Goal: Complete application form

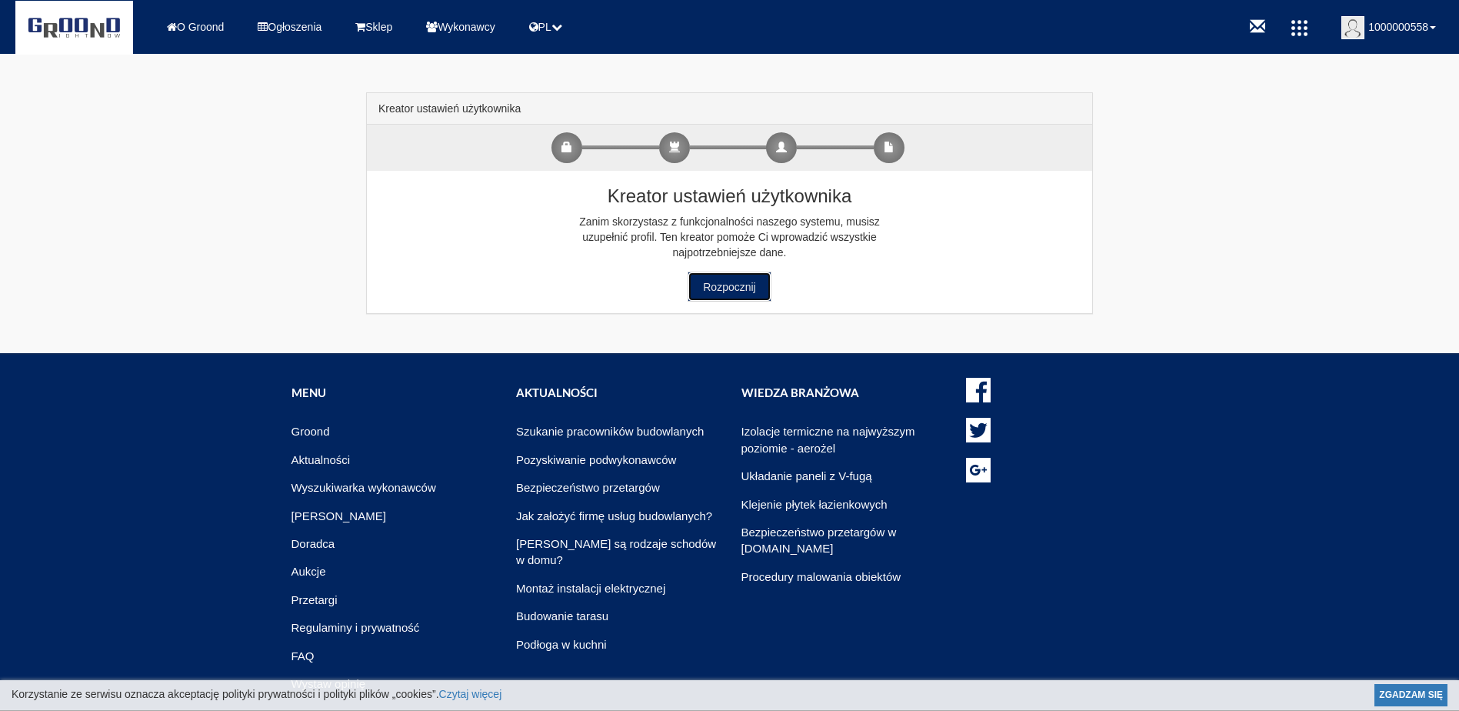
click at [755, 291] on button "Rozpocznij" at bounding box center [730, 286] width 85 height 30
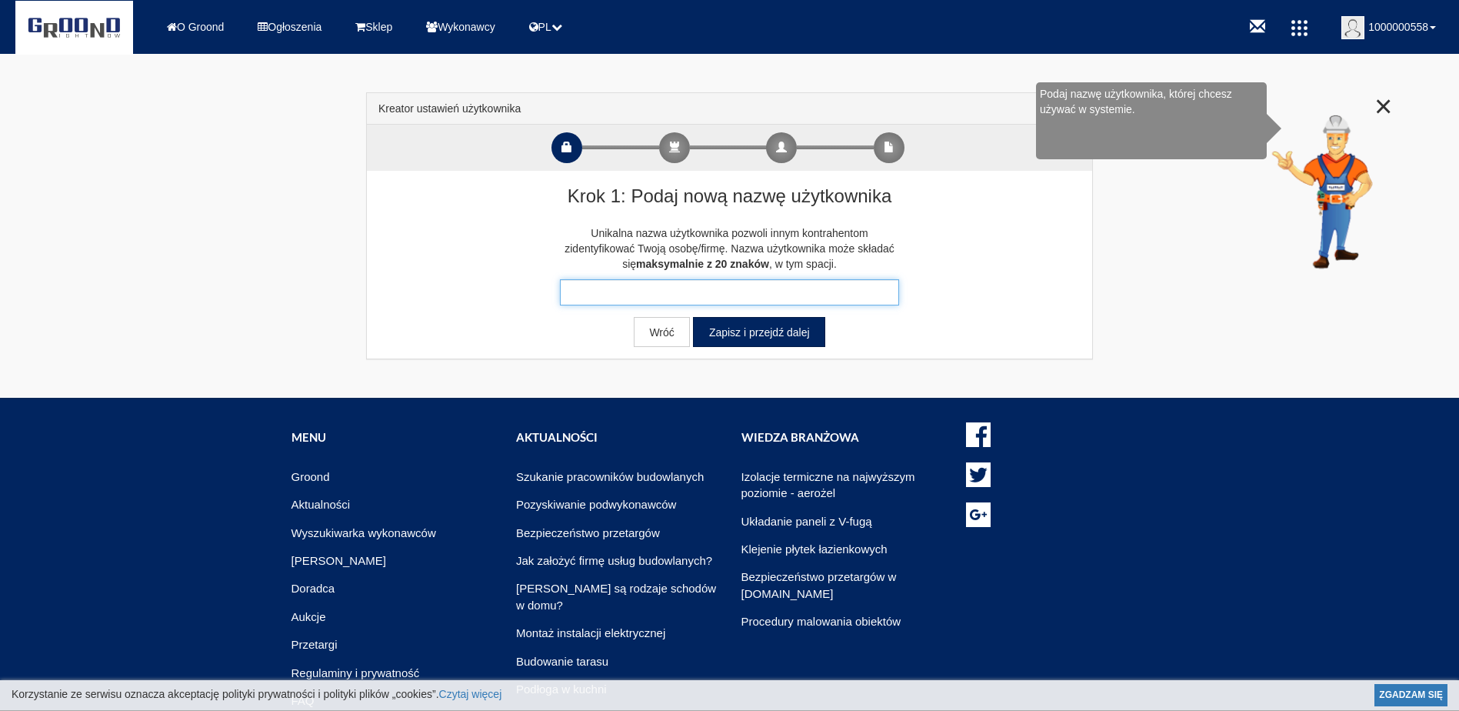
click at [694, 298] on input "text" at bounding box center [730, 292] width 340 height 26
type input "c"
type input "[PERSON_NAME]"
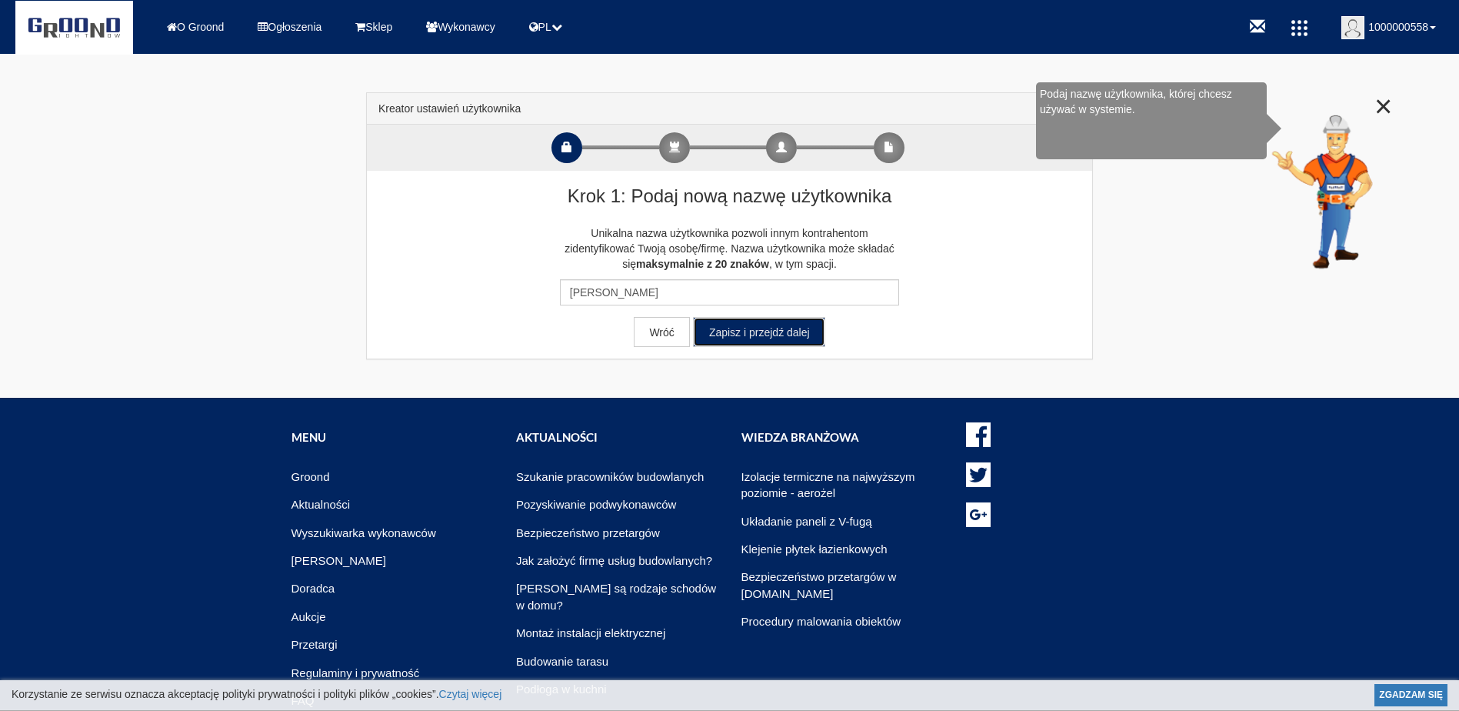
click at [745, 328] on button "Zapisz i przejdź dalej" at bounding box center [759, 332] width 132 height 30
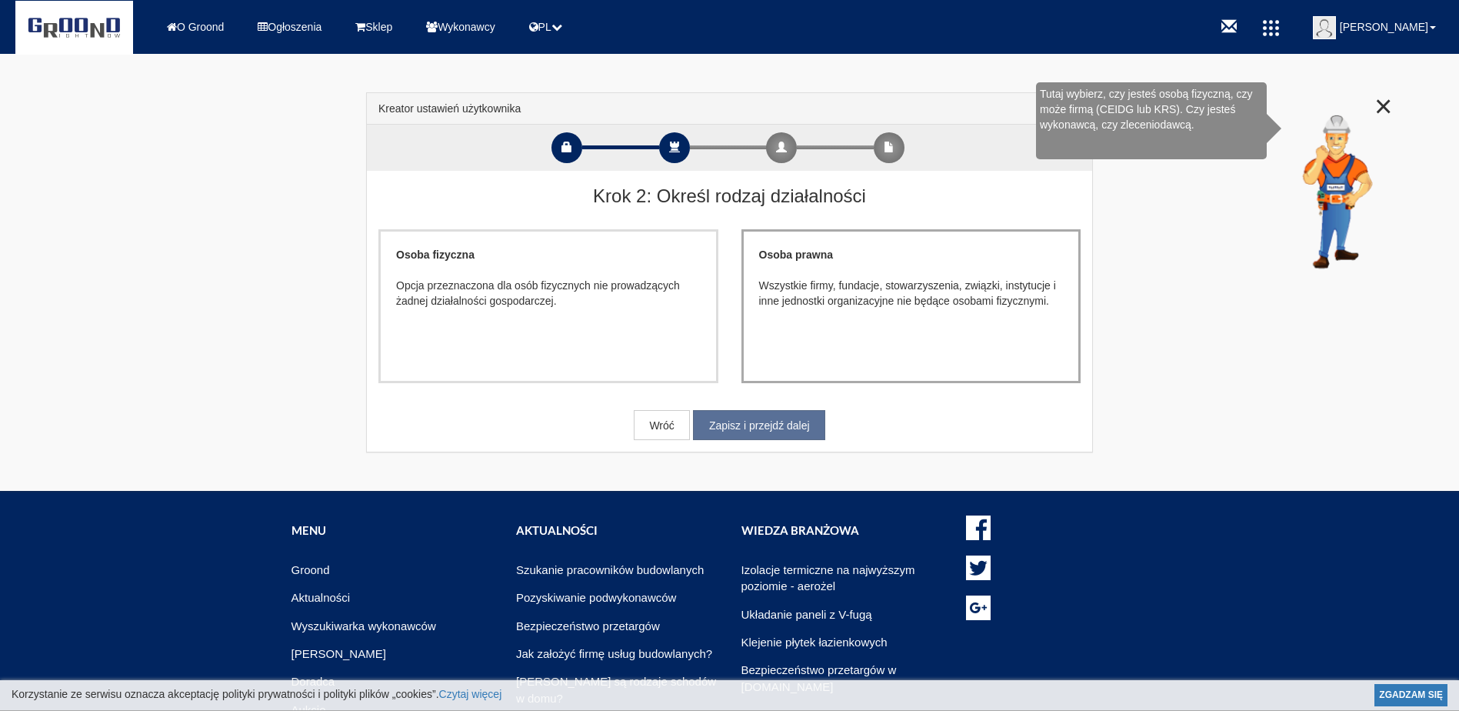
click at [532, 302] on p "Opcja przeznaczona dla osób fizycznych nie prowadzących żadnej działalności gos…" at bounding box center [548, 293] width 305 height 31
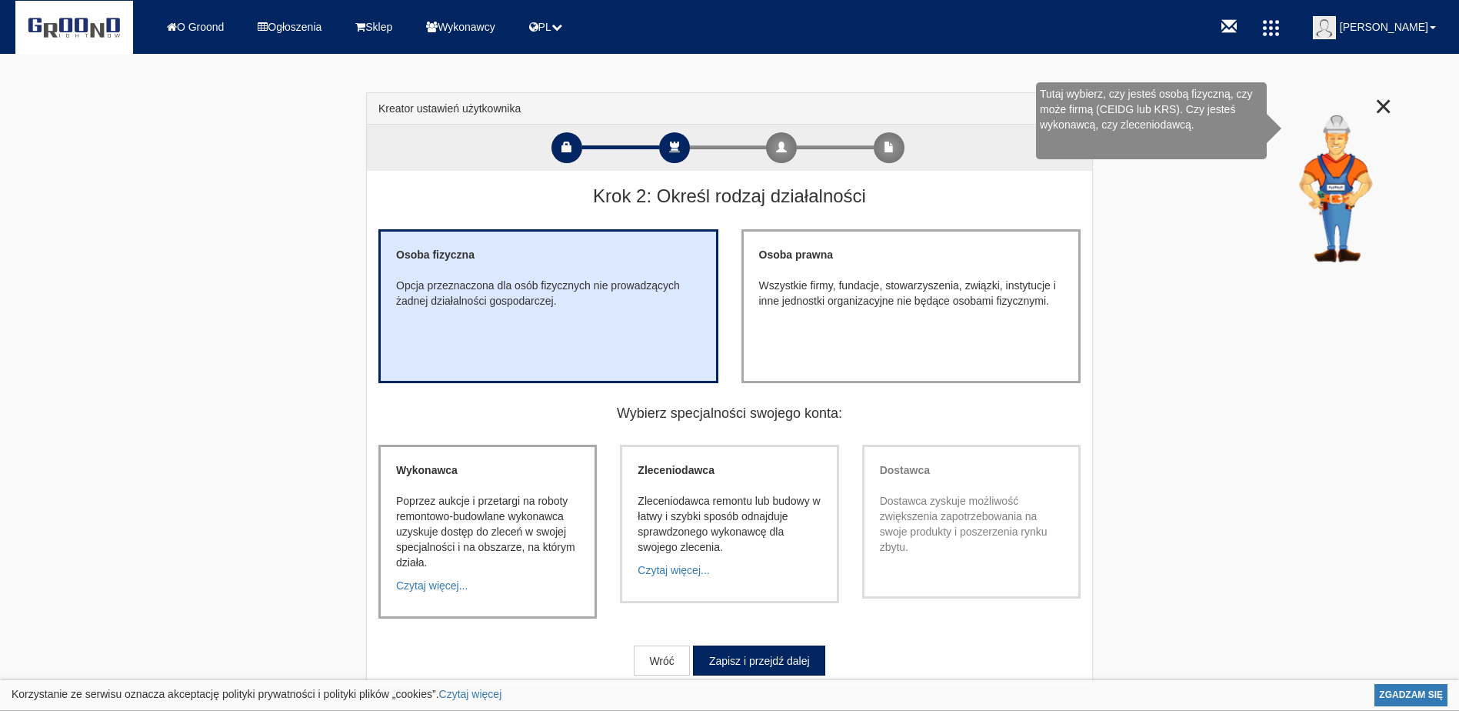
click at [765, 524] on p "Zleceniodawca remontu lub budowy w łatwy i szybki sposób odnajduje sprawdzonego…" at bounding box center [729, 524] width 183 height 62
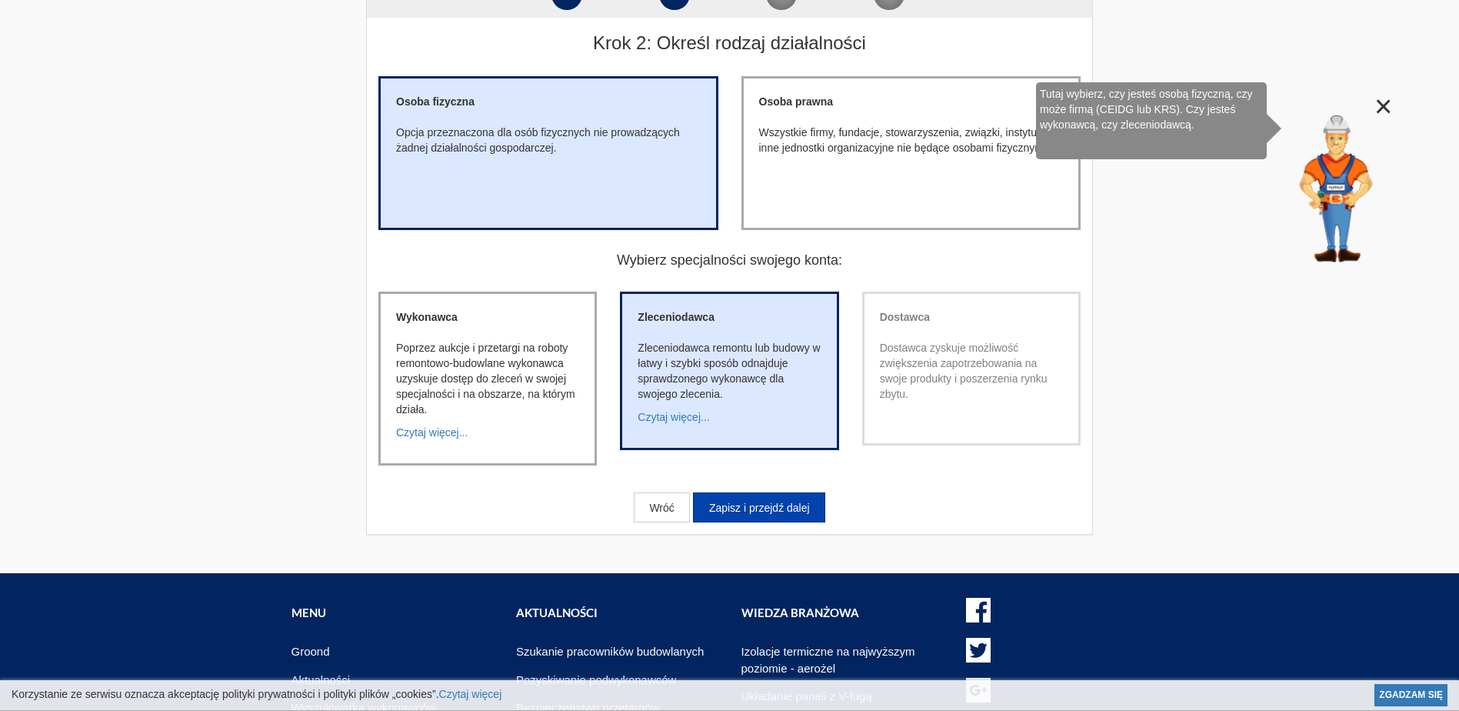
scroll to position [154, 0]
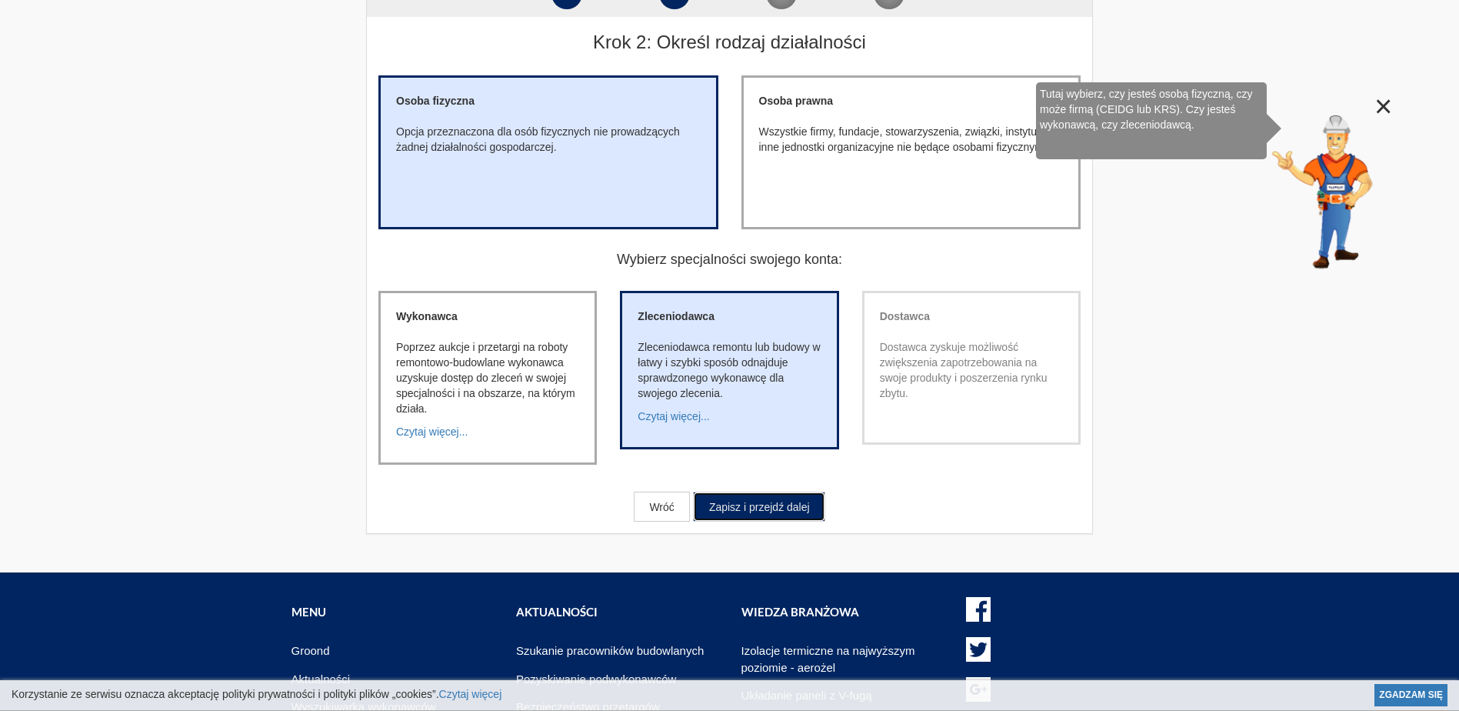
click at [744, 500] on button "Zapisz i przejdź dalej" at bounding box center [759, 506] width 132 height 30
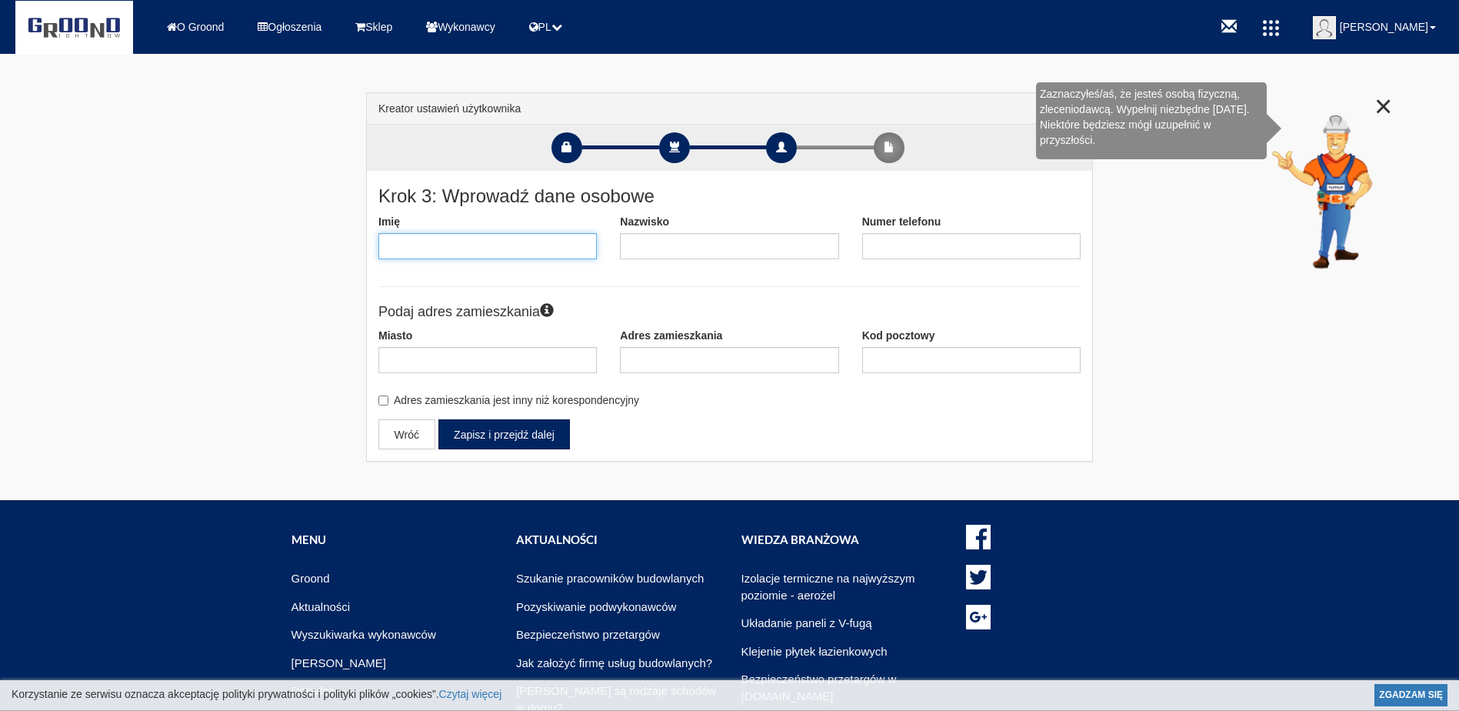
click at [499, 253] on input "text" at bounding box center [487, 246] width 218 height 26
type input "[PERSON_NAME]"
type input "693932664"
type input "Poręba Wielka"
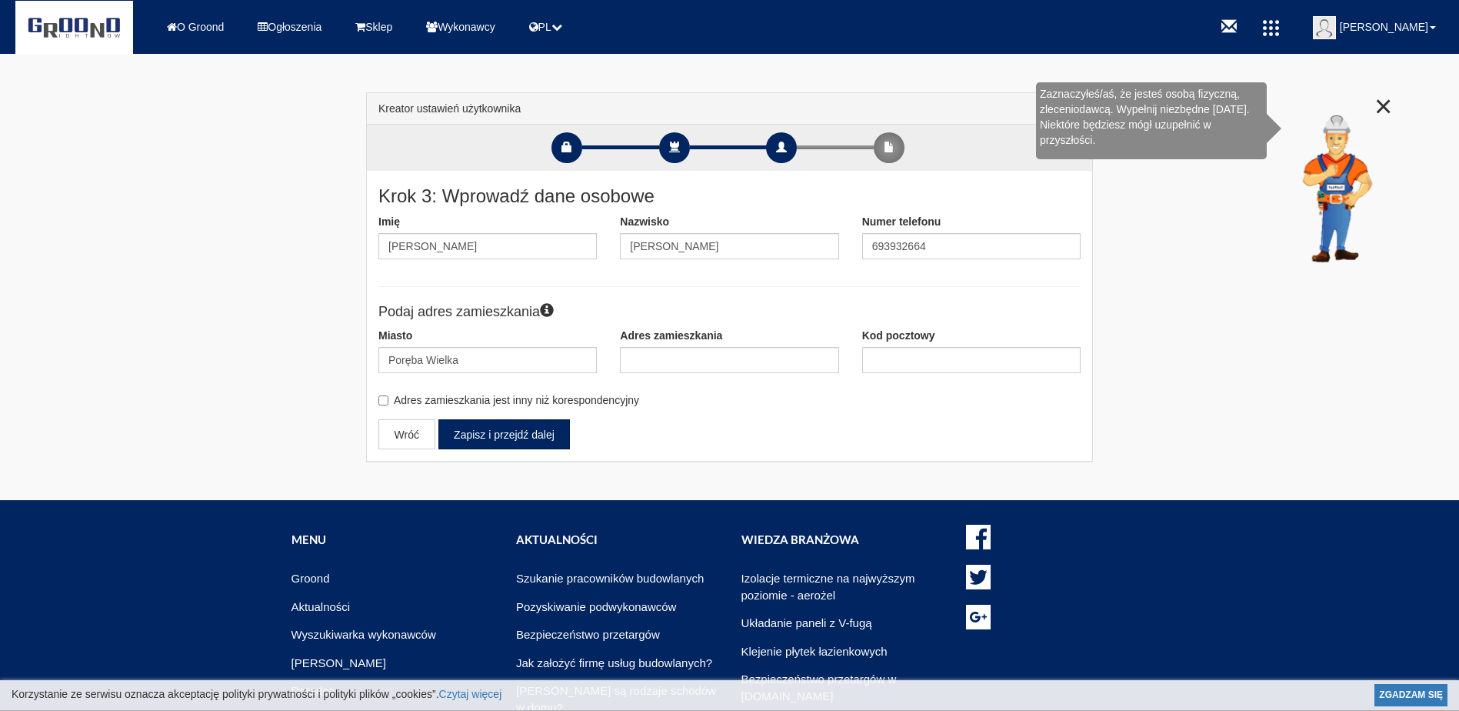
type input "Poręba Wielka 518"
type input "34-735"
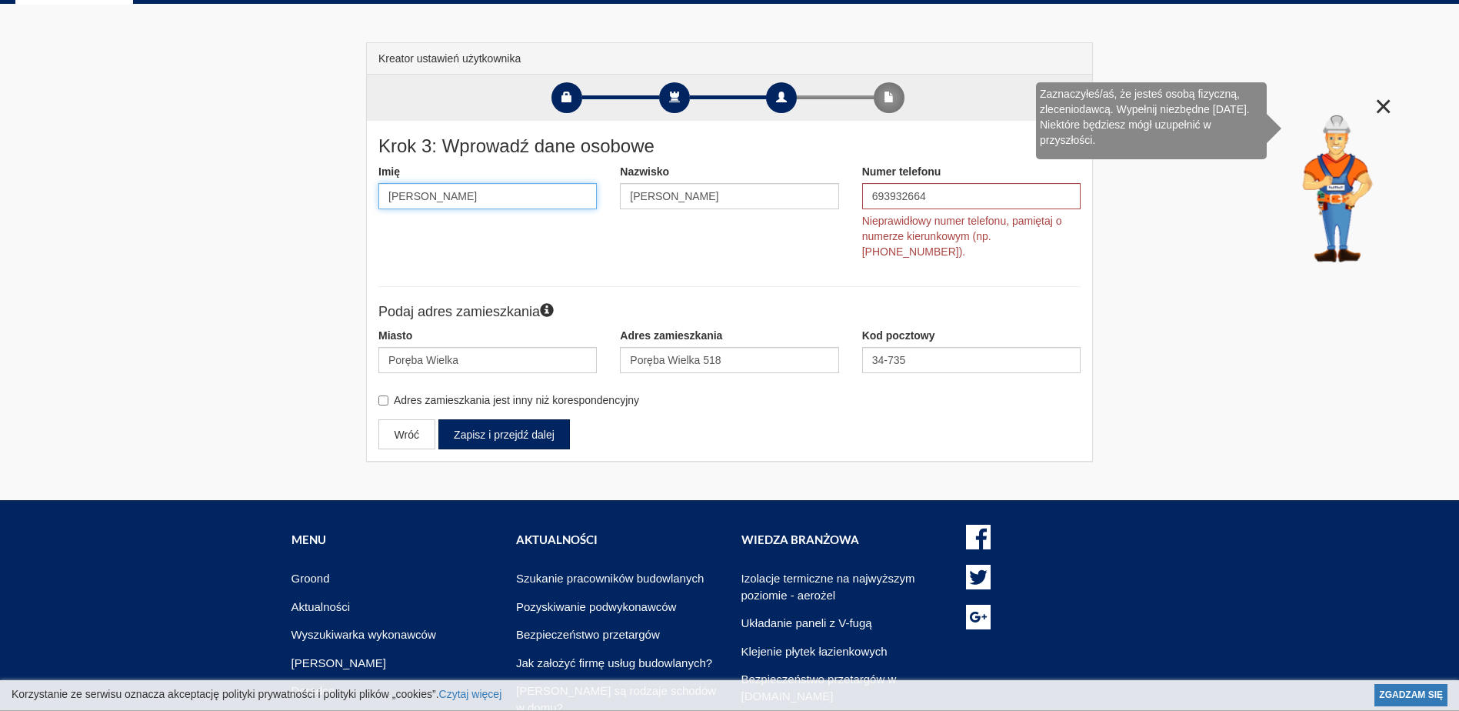
scroll to position [77, 0]
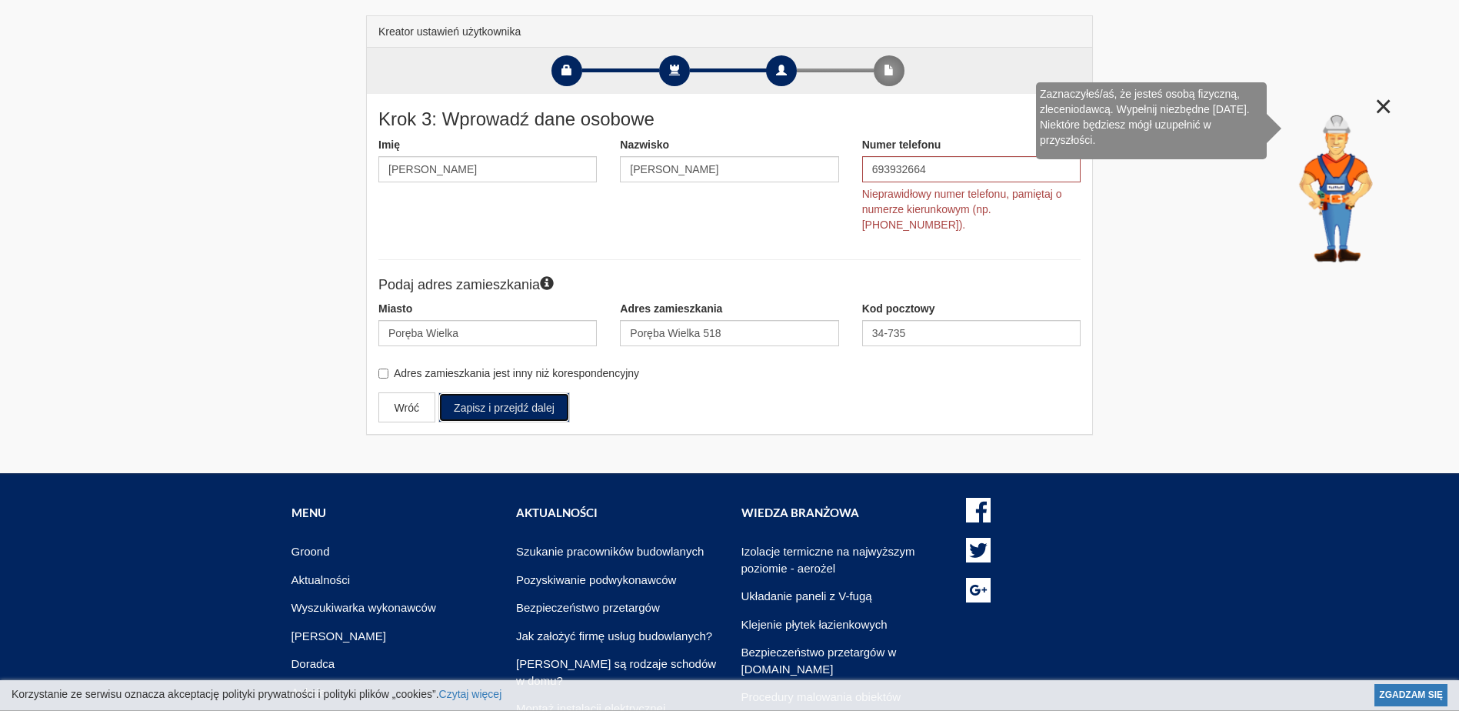
click at [526, 392] on button "Zapisz i przejdź dalej" at bounding box center [504, 407] width 132 height 30
click at [872, 168] on input "693932664" at bounding box center [971, 169] width 218 height 26
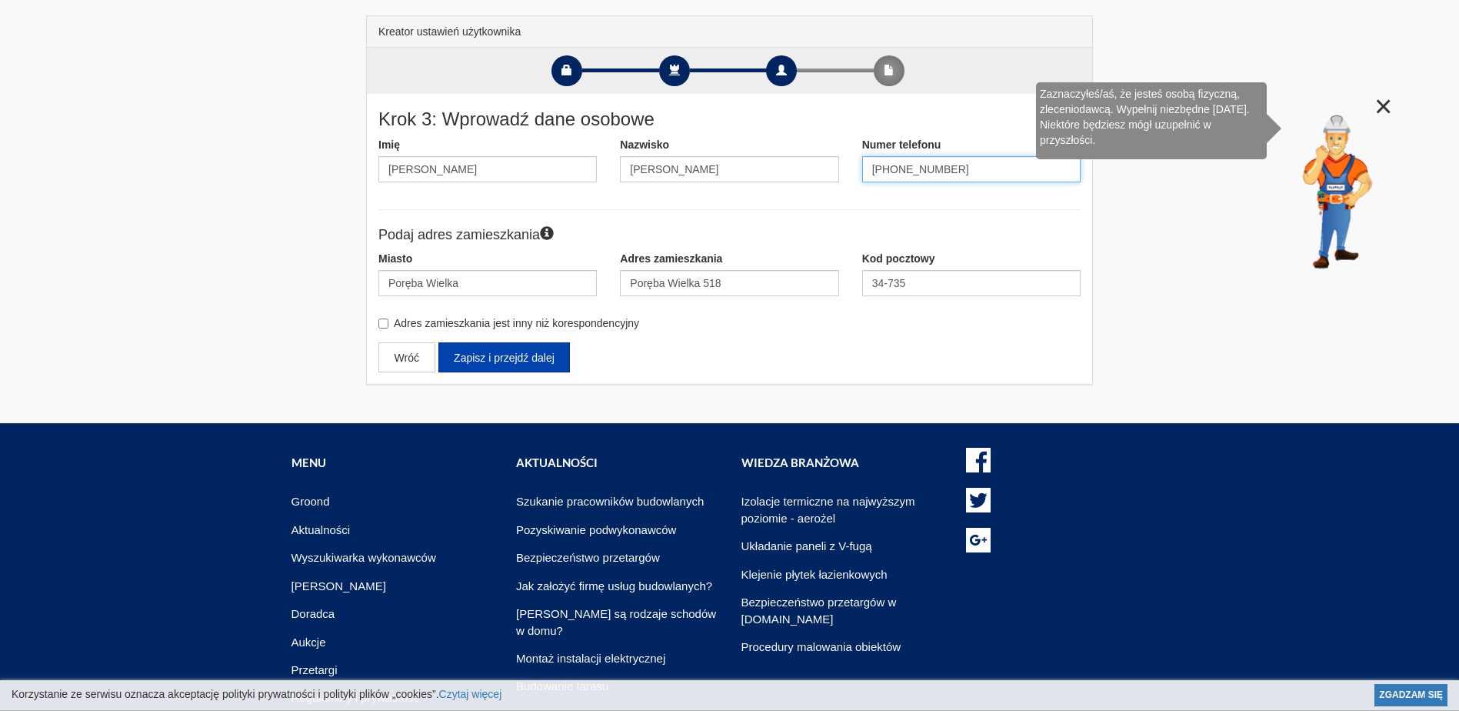
type input "+48693932664"
click at [510, 364] on button "Zapisz i przejdź dalej" at bounding box center [504, 357] width 132 height 30
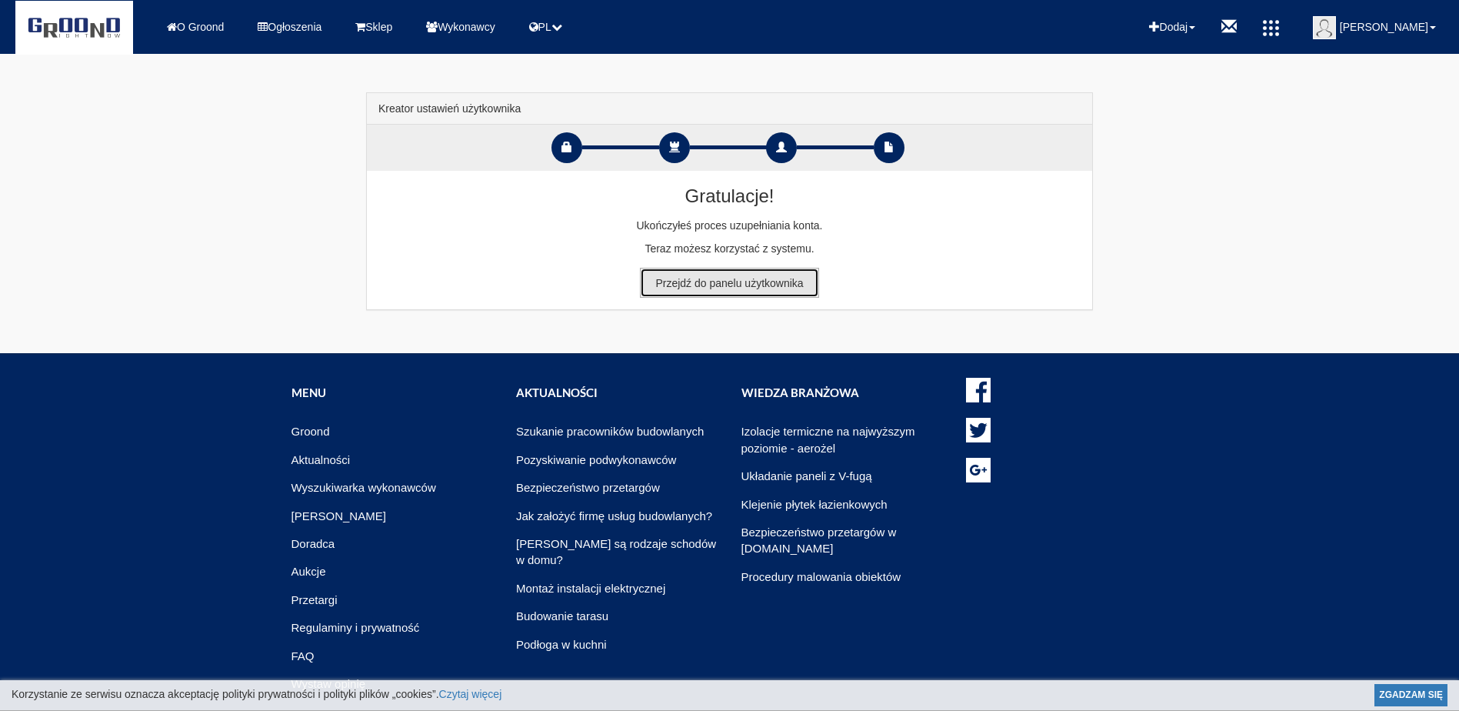
click at [728, 284] on link "Przejdź do panelu użytkownika" at bounding box center [729, 283] width 179 height 30
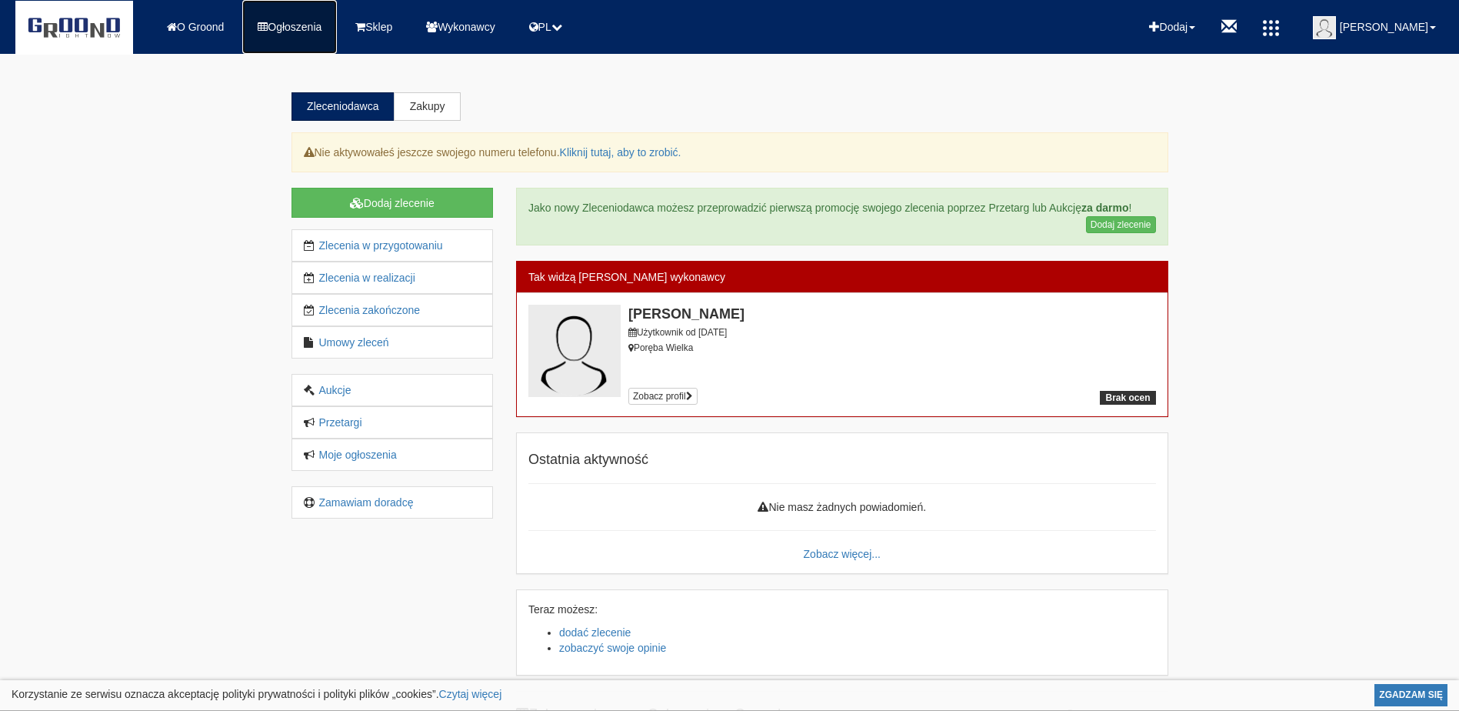
click at [304, 28] on link "Ogłoszenia" at bounding box center [289, 27] width 95 height 54
